Goal: Transaction & Acquisition: Purchase product/service

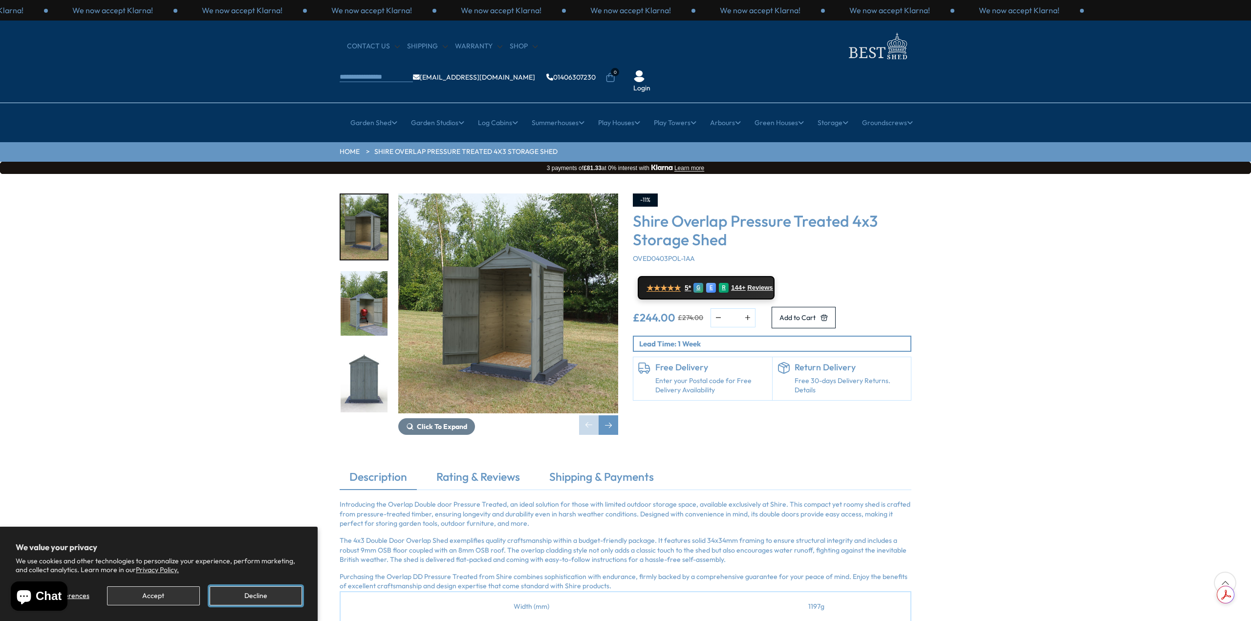
click at [225, 604] on button "Decline" at bounding box center [256, 595] width 92 height 19
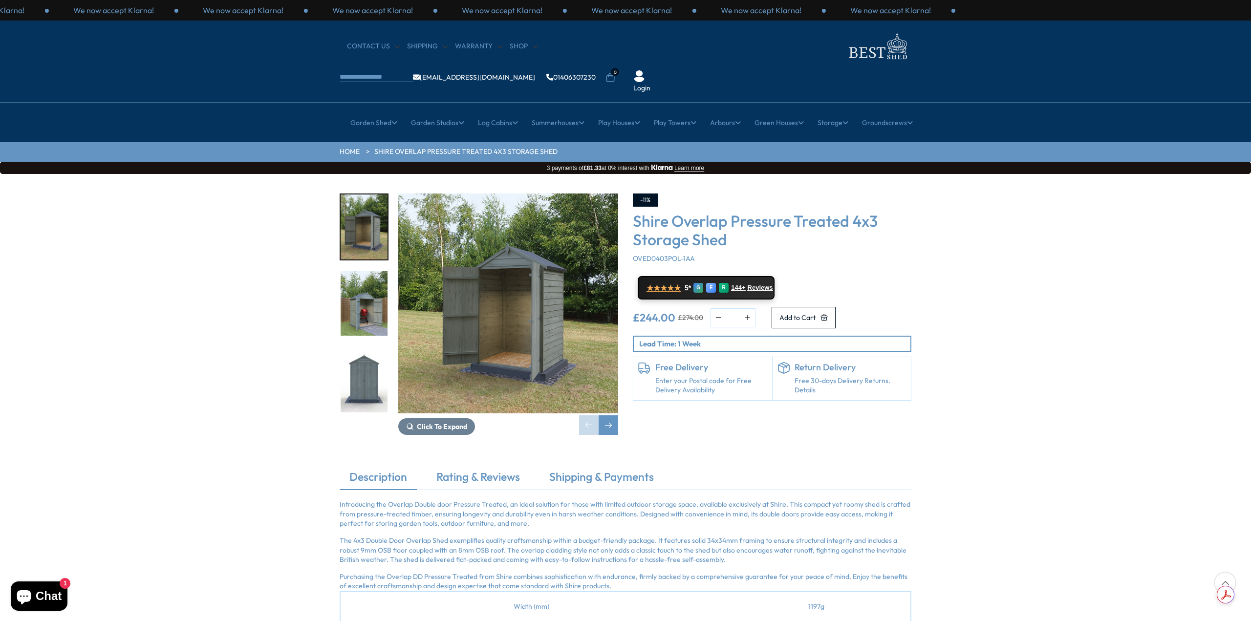
click at [369, 292] on img "2 / 14" at bounding box center [364, 303] width 47 height 65
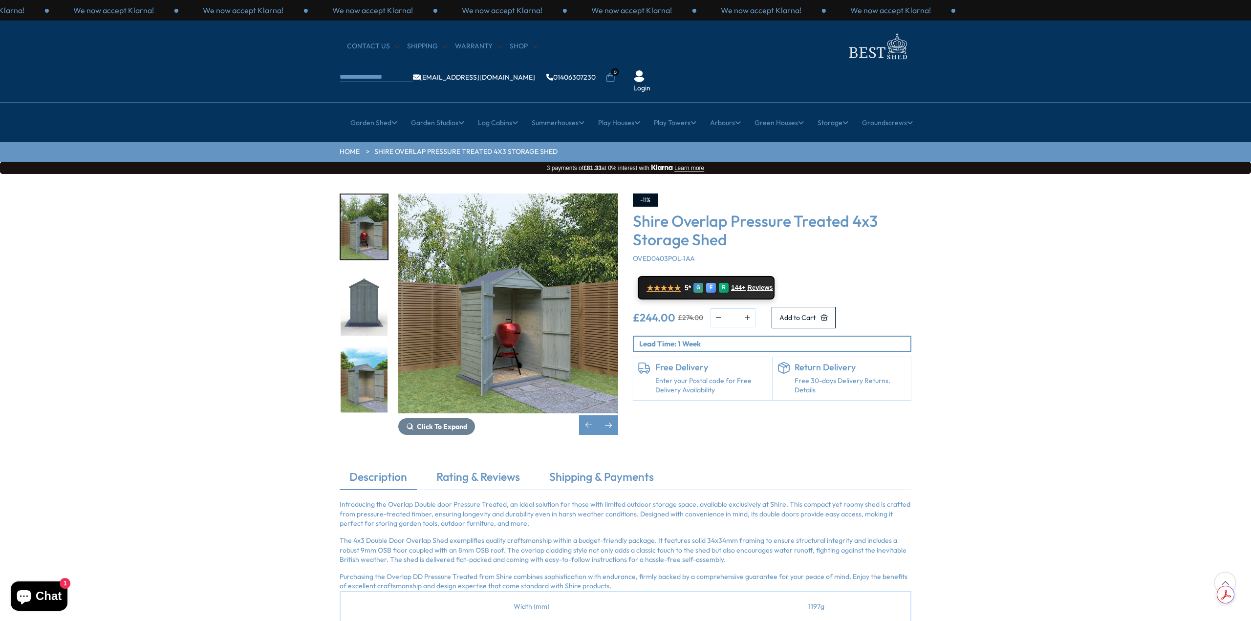
click at [360, 194] on img "2 / 14" at bounding box center [364, 226] width 47 height 65
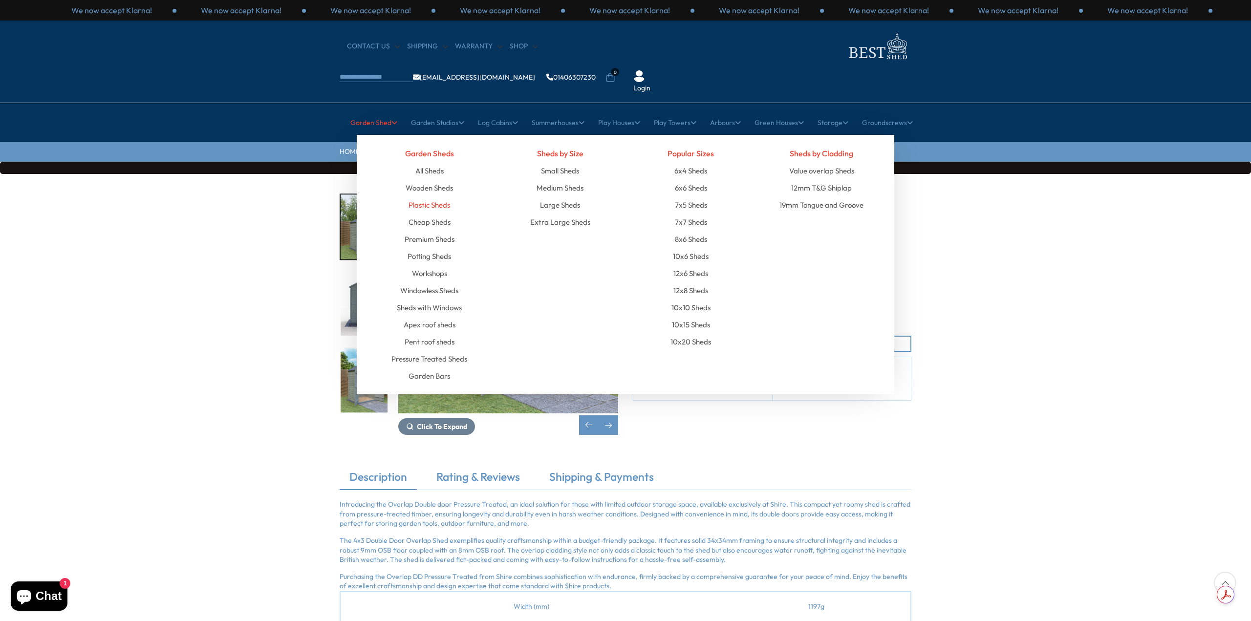
click at [416, 196] on link "Plastic Sheds" at bounding box center [429, 204] width 42 height 17
